Goal: Entertainment & Leisure: Consume media (video, audio)

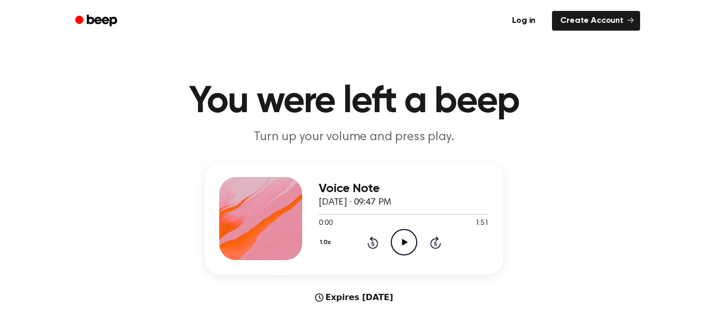
click at [405, 242] on icon at bounding box center [405, 241] width 6 height 7
click at [401, 243] on icon "Pause Audio" at bounding box center [404, 242] width 26 height 26
click at [401, 237] on icon "Pause Audio" at bounding box center [404, 242] width 26 height 26
click at [373, 243] on icon at bounding box center [372, 243] width 3 height 4
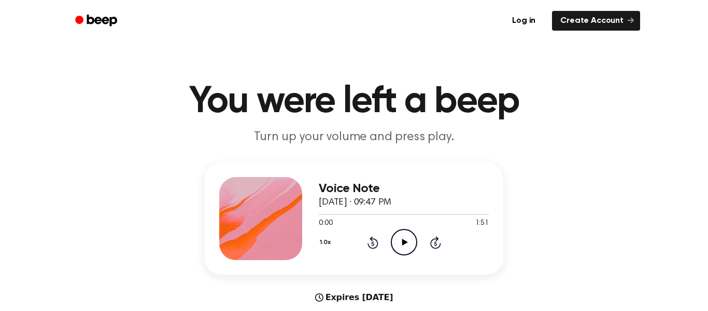
click at [373, 243] on icon at bounding box center [372, 243] width 3 height 4
click at [370, 244] on icon "Rewind 5 seconds" at bounding box center [372, 241] width 11 height 13
click at [373, 243] on icon at bounding box center [372, 243] width 3 height 4
click at [374, 241] on icon "Rewind 5 seconds" at bounding box center [372, 241] width 11 height 13
click at [373, 243] on icon "Rewind 5 seconds" at bounding box center [372, 241] width 11 height 13
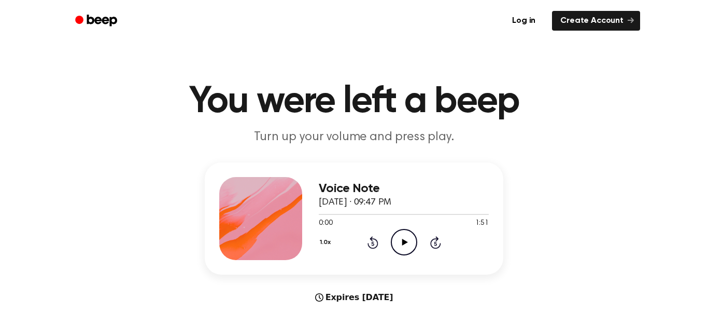
click at [405, 240] on icon "Play Audio" at bounding box center [404, 242] width 26 height 26
click at [374, 247] on icon "Rewind 5 seconds" at bounding box center [372, 241] width 11 height 13
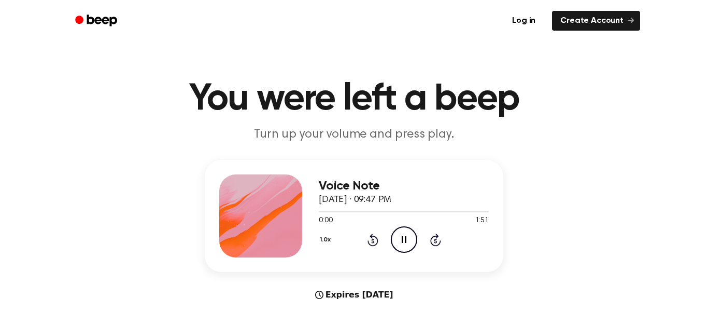
scroll to position [2, 0]
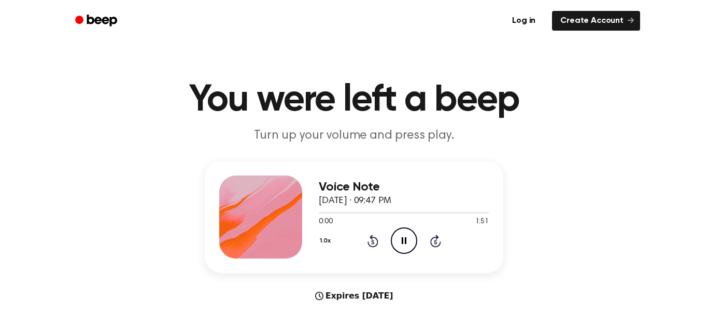
click at [373, 241] on icon "Rewind 5 seconds" at bounding box center [372, 240] width 11 height 13
click at [373, 241] on icon at bounding box center [372, 242] width 3 height 4
click at [374, 240] on icon at bounding box center [372, 242] width 3 height 4
click at [375, 240] on icon "Rewind 5 seconds" at bounding box center [372, 240] width 11 height 13
click at [373, 242] on icon at bounding box center [372, 242] width 3 height 4
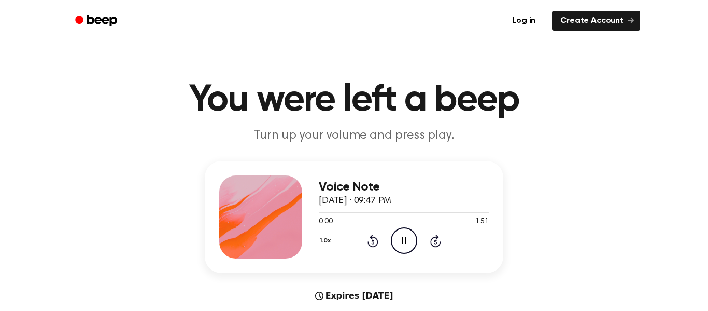
click at [373, 242] on icon at bounding box center [372, 242] width 3 height 4
click at [397, 241] on icon "Pause Audio" at bounding box center [404, 240] width 26 height 26
click at [405, 231] on icon "Play Audio" at bounding box center [404, 240] width 26 height 26
click at [403, 236] on icon "Pause Audio" at bounding box center [404, 240] width 26 height 26
click at [403, 230] on icon "Play Audio" at bounding box center [404, 240] width 26 height 26
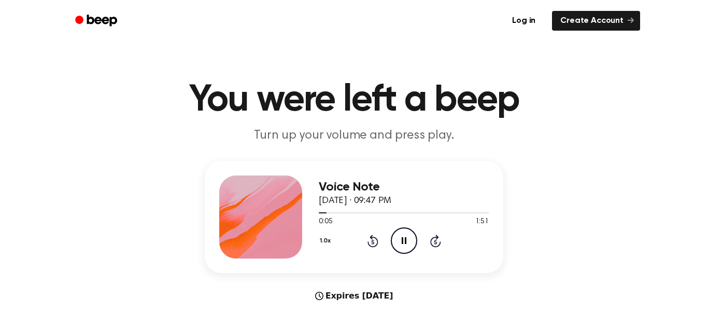
click at [405, 240] on icon at bounding box center [404, 240] width 5 height 7
click at [398, 238] on icon "Play Audio" at bounding box center [404, 240] width 26 height 26
click at [403, 253] on circle at bounding box center [403, 240] width 25 height 25
click at [410, 244] on icon "Play Audio" at bounding box center [404, 240] width 26 height 26
click at [406, 238] on icon at bounding box center [404, 240] width 5 height 7
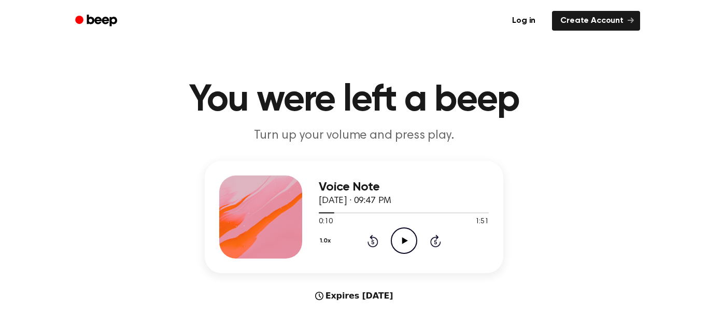
click at [402, 243] on icon at bounding box center [405, 240] width 6 height 7
click at [414, 252] on icon "Pause Audio" at bounding box center [404, 240] width 26 height 26
click at [409, 248] on icon "Play Audio" at bounding box center [404, 240] width 26 height 26
click at [402, 242] on icon at bounding box center [404, 240] width 5 height 7
click at [403, 243] on icon at bounding box center [405, 240] width 6 height 7
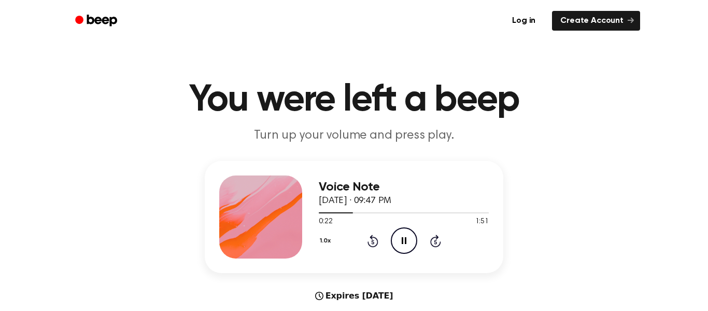
click at [405, 241] on icon at bounding box center [404, 240] width 5 height 7
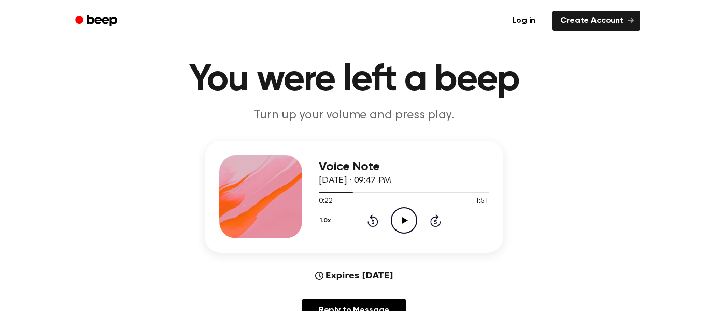
scroll to position [23, 0]
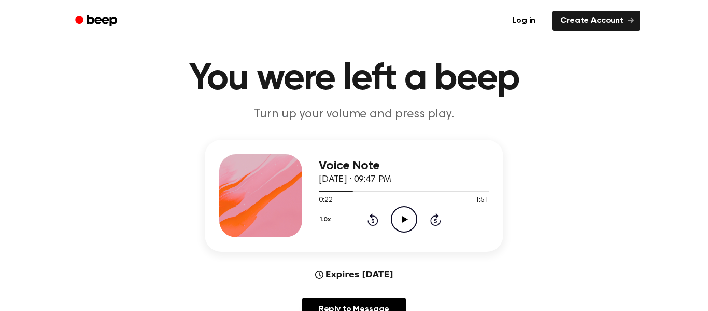
click at [401, 223] on icon "Play Audio" at bounding box center [404, 219] width 26 height 26
click at [405, 219] on icon at bounding box center [404, 219] width 5 height 7
click at [373, 220] on icon at bounding box center [372, 220] width 3 height 4
click at [402, 223] on icon "Play Audio" at bounding box center [404, 219] width 26 height 26
click at [403, 224] on icon "Pause Audio" at bounding box center [404, 219] width 26 height 26
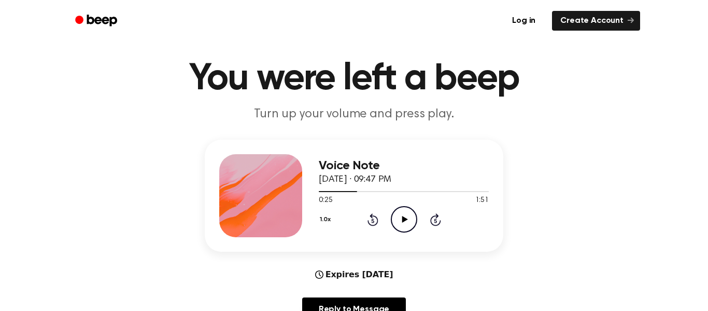
click at [401, 223] on icon "Play Audio" at bounding box center [404, 219] width 26 height 26
click at [408, 215] on icon "Pause Audio" at bounding box center [404, 219] width 26 height 26
click at [400, 214] on icon "Play Audio" at bounding box center [404, 219] width 26 height 26
click at [373, 220] on icon at bounding box center [372, 220] width 3 height 4
click at [402, 216] on icon "Pause Audio" at bounding box center [404, 219] width 26 height 26
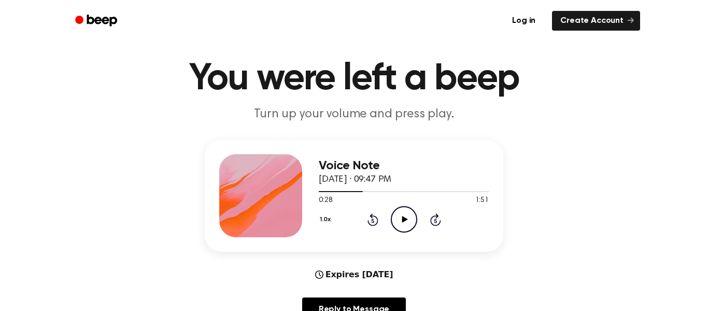
click at [409, 221] on icon "Play Audio" at bounding box center [404, 219] width 26 height 26
click at [404, 221] on icon "Pause Audio" at bounding box center [404, 219] width 26 height 26
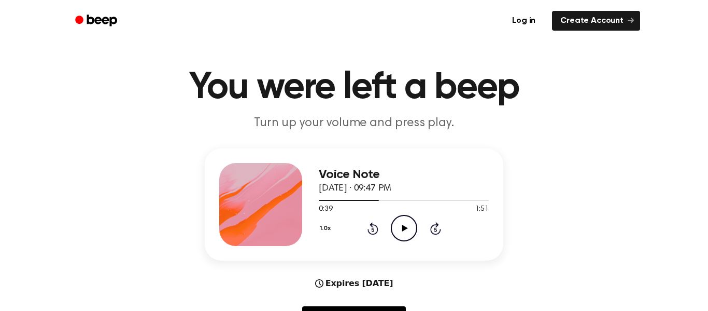
scroll to position [8, 0]
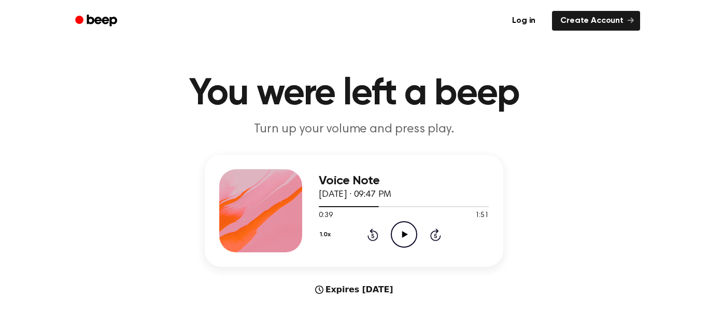
click at [402, 235] on icon at bounding box center [405, 234] width 6 height 7
click at [402, 237] on icon at bounding box center [404, 234] width 5 height 7
click at [373, 235] on icon at bounding box center [372, 235] width 3 height 4
click at [372, 234] on icon at bounding box center [372, 235] width 3 height 4
click at [371, 233] on icon "Rewind 5 seconds" at bounding box center [372, 234] width 11 height 13
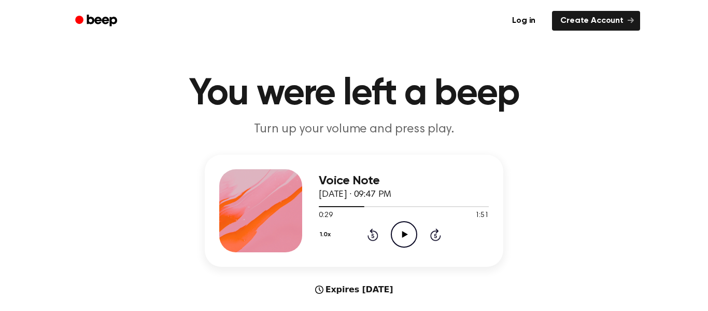
click at [405, 249] on div "Voice Note [DATE] · 09:47 PM 0:29 1:51 Your browser does not support the [objec…" at bounding box center [404, 210] width 170 height 83
click at [412, 230] on icon "Play Audio" at bounding box center [404, 234] width 26 height 26
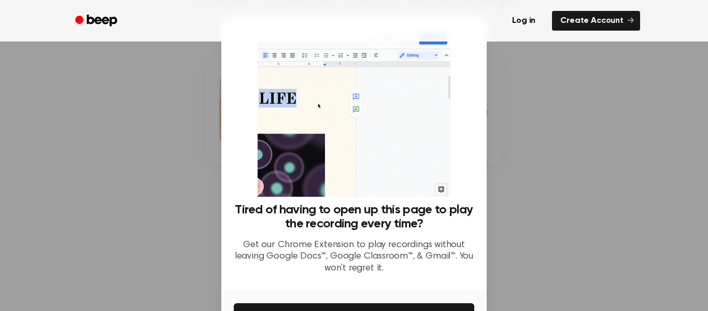
scroll to position [67, 0]
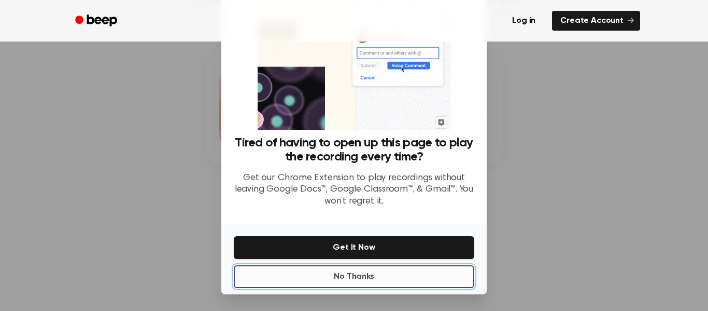
click at [452, 272] on button "No Thanks" at bounding box center [354, 276] width 241 height 23
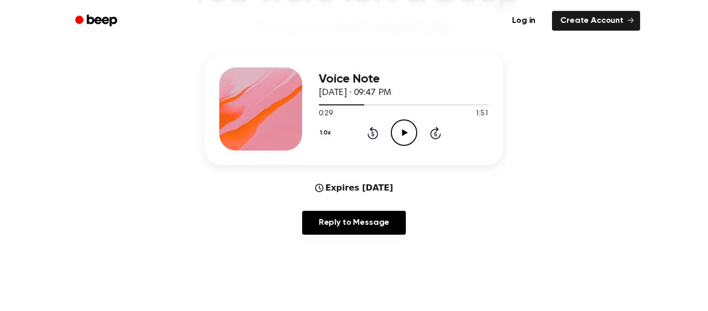
click at [408, 128] on icon "Play Audio" at bounding box center [404, 132] width 26 height 26
click at [373, 134] on icon at bounding box center [372, 134] width 3 height 4
click at [371, 134] on icon "Rewind 5 seconds" at bounding box center [372, 132] width 11 height 13
click at [416, 125] on icon "Pause Audio" at bounding box center [404, 132] width 26 height 26
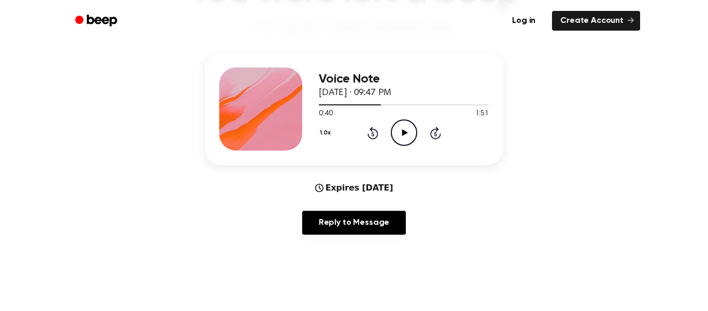
click at [369, 135] on icon "Rewind 5 seconds" at bounding box center [372, 132] width 11 height 13
click at [405, 133] on icon at bounding box center [405, 132] width 6 height 7
click at [376, 135] on icon "Rewind 5 seconds" at bounding box center [372, 132] width 11 height 13
